Goal: Browse casually

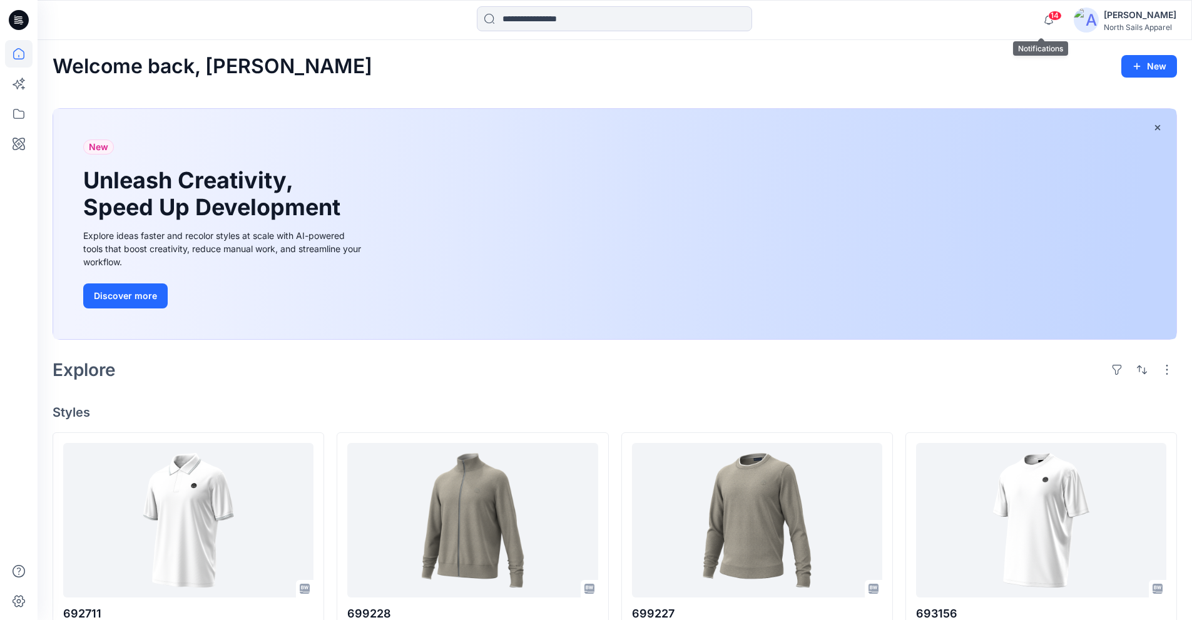
click at [1048, 15] on span "14" at bounding box center [1055, 16] width 14 height 10
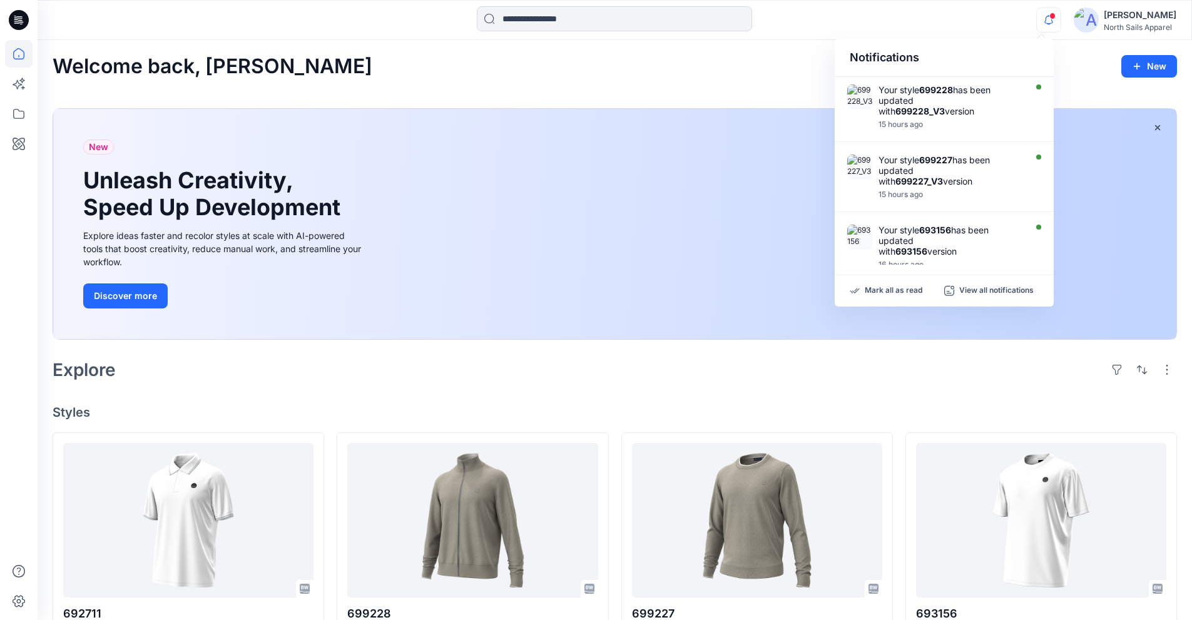
click at [712, 89] on div "Welcome back, [PERSON_NAME] New New Unleash Creativity, Speed Up Development Ex…" at bounding box center [615, 468] width 1155 height 857
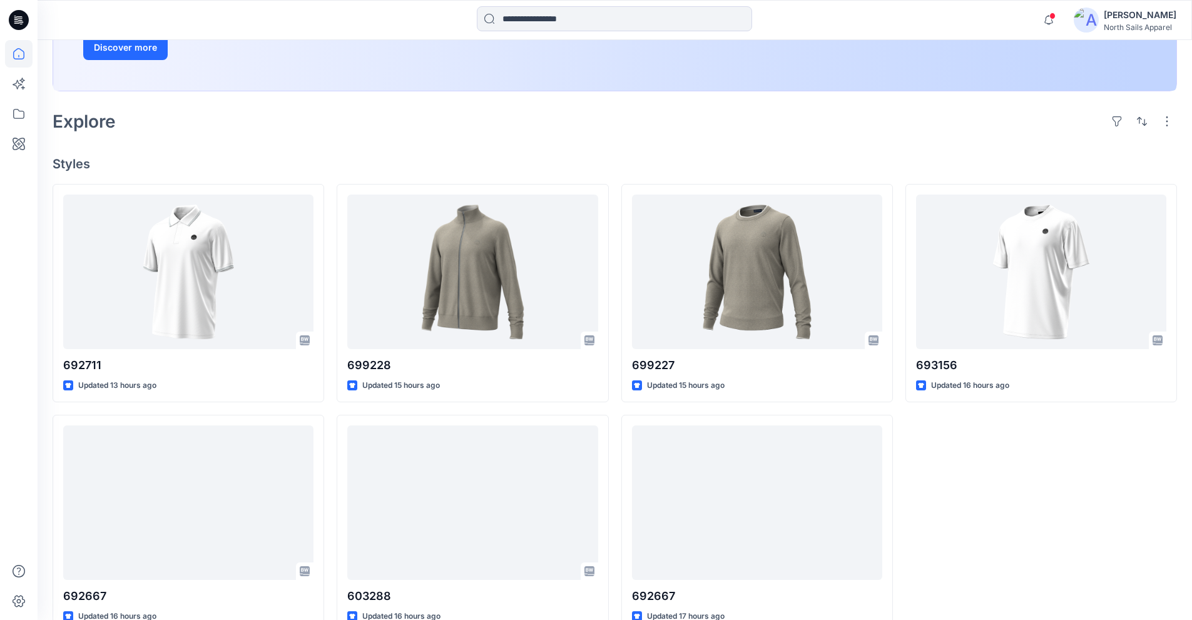
scroll to position [277, 0]
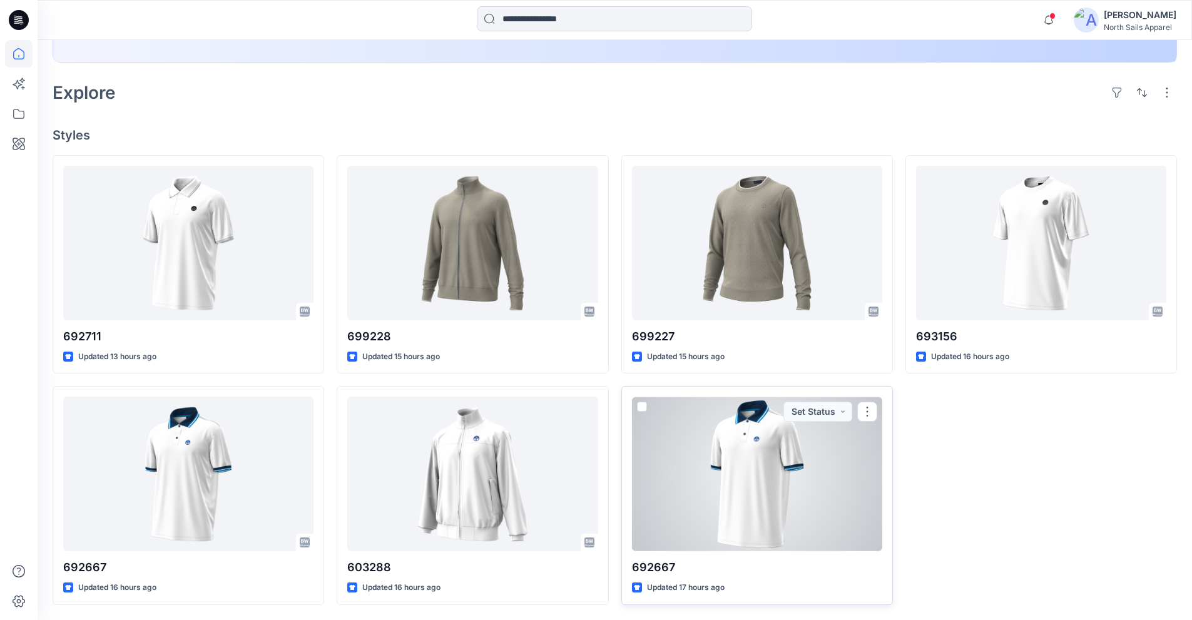
click at [773, 496] on div at bounding box center [757, 474] width 250 height 155
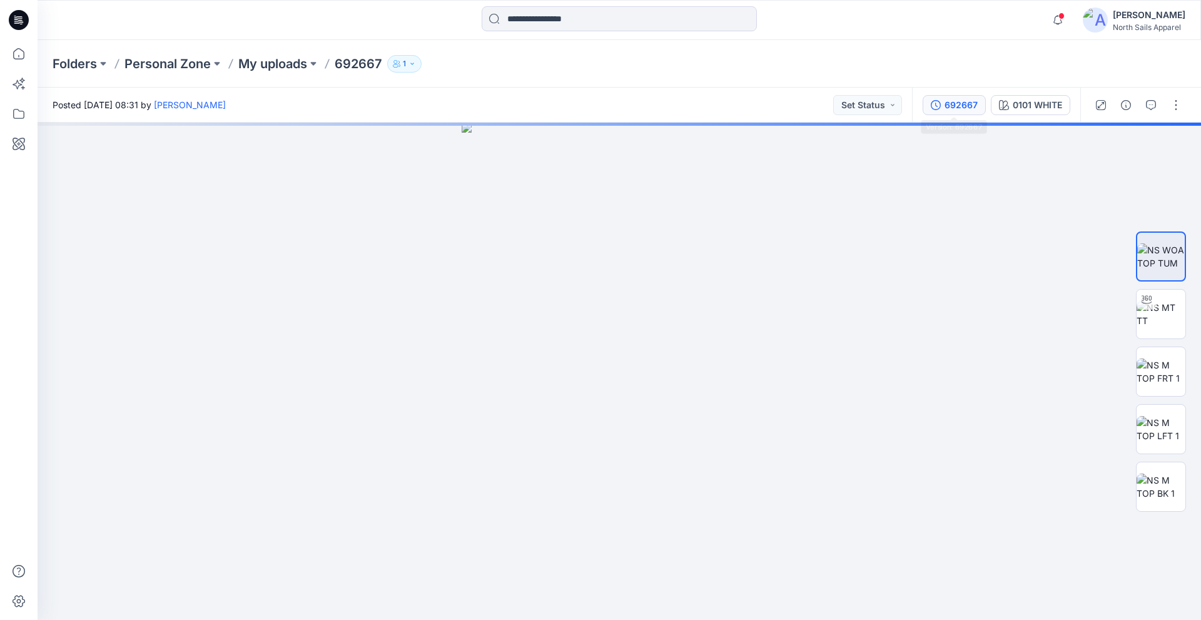
click at [967, 111] on div "692667" at bounding box center [961, 105] width 33 height 14
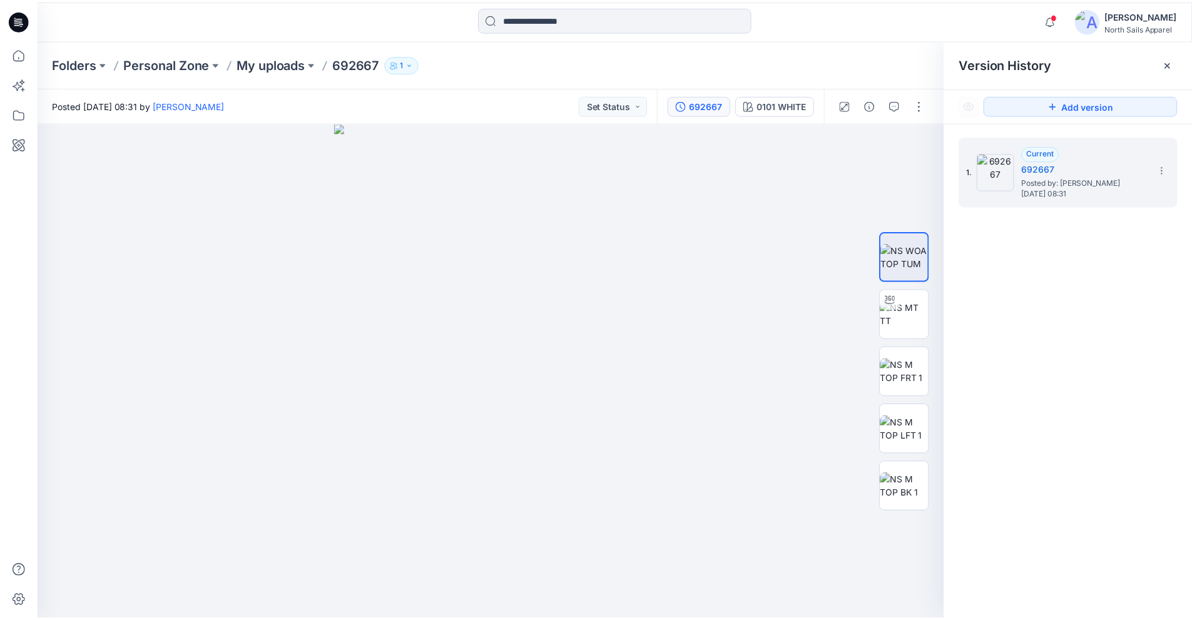
scroll to position [277, 0]
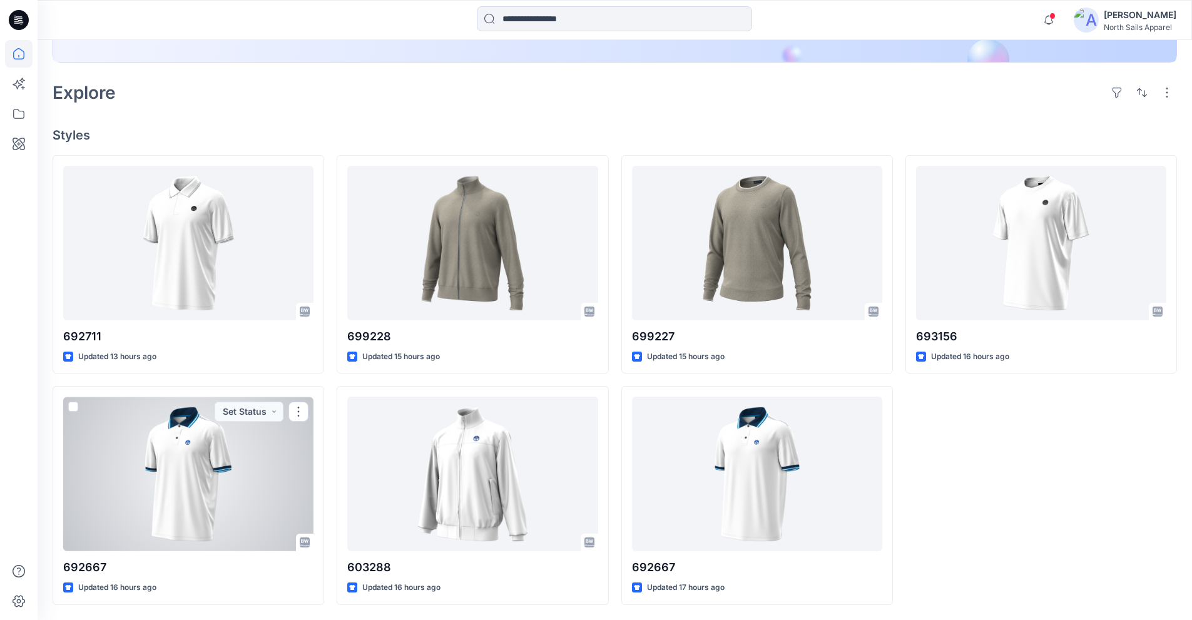
click at [240, 478] on div at bounding box center [188, 474] width 250 height 155
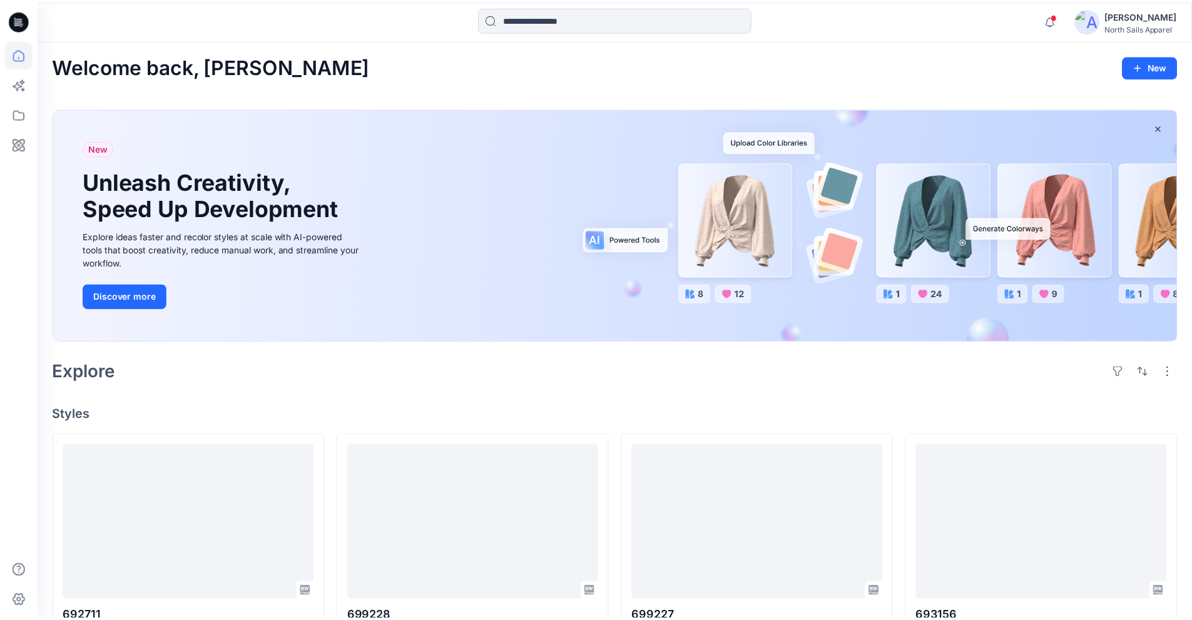
scroll to position [277, 0]
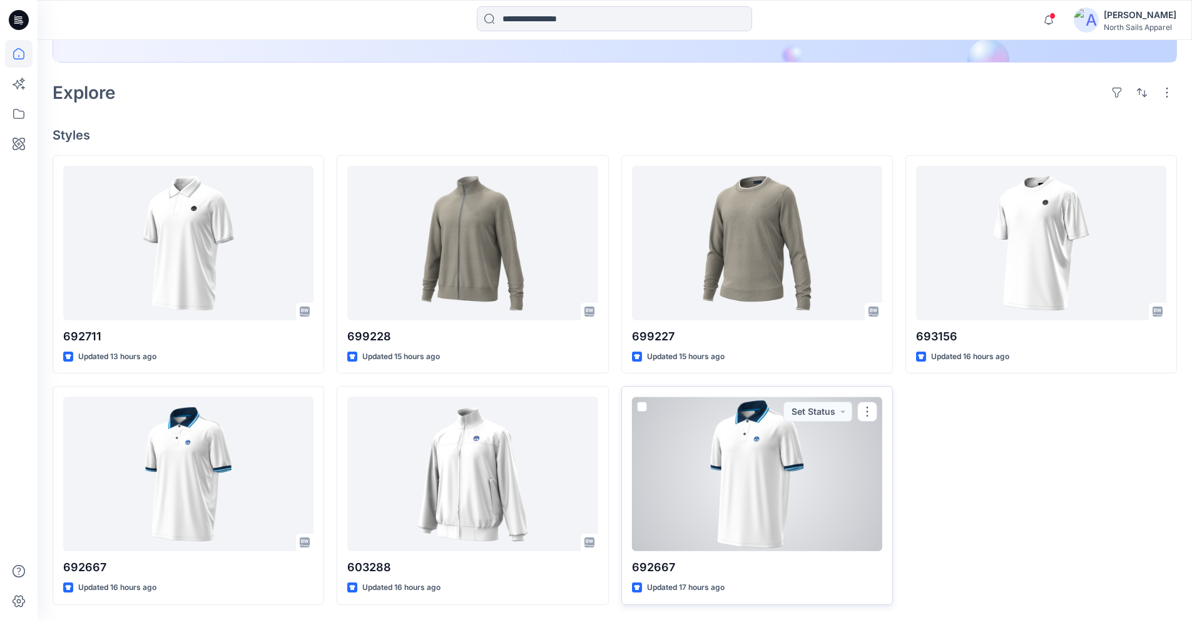
click at [735, 526] on div at bounding box center [757, 474] width 250 height 155
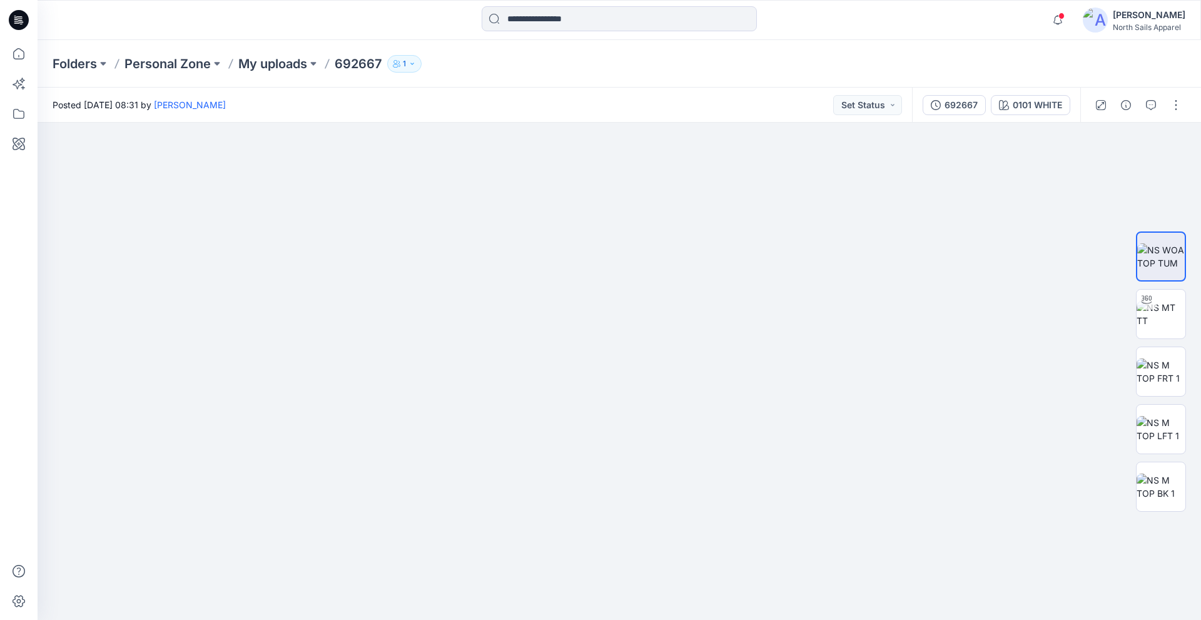
drag, startPoint x: 584, startPoint y: 289, endPoint x: 598, endPoint y: 621, distance: 331.9
click at [598, 620] on html "Notifications Your style 699228 has been updated with 699228_V3 version 15 hour…" at bounding box center [600, 310] width 1201 height 620
drag, startPoint x: 650, startPoint y: 234, endPoint x: 718, endPoint y: 607, distance: 379.0
click at [718, 607] on img at bounding box center [631, 166] width 1264 height 907
drag, startPoint x: 701, startPoint y: 488, endPoint x: 700, endPoint y: 532, distance: 43.8
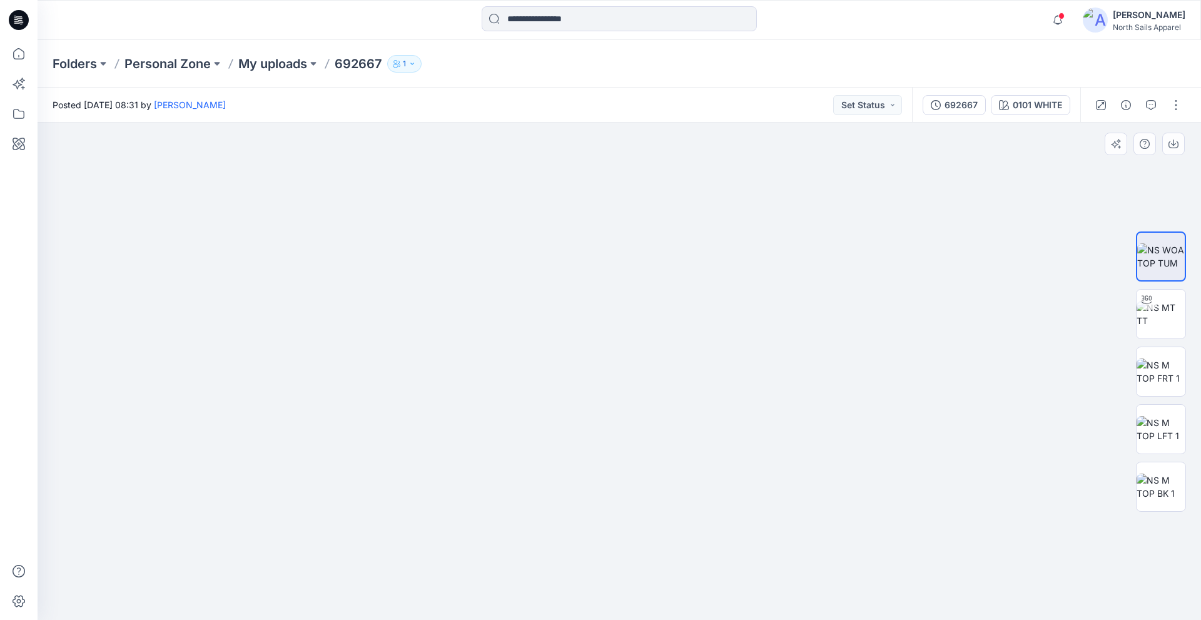
click at [701, 532] on img at bounding box center [667, 357] width 1264 height 528
